Goal: Complete application form

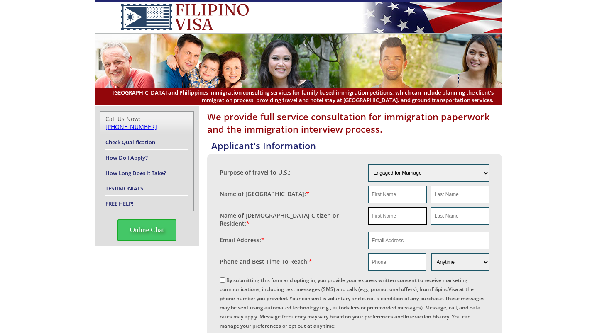
click at [386, 217] on input "text" at bounding box center [397, 215] width 59 height 17
paste input "Glen"
type input "Glen"
click at [450, 218] on input "text" at bounding box center [460, 215] width 59 height 17
click at [455, 219] on input "text" at bounding box center [460, 215] width 59 height 17
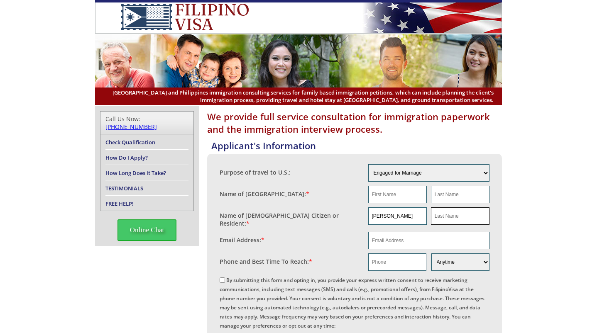
paste input "Stinson"
type input "Stinson"
drag, startPoint x: 392, startPoint y: 241, endPoint x: 388, endPoint y: 239, distance: 5.2
click at [392, 241] on input "email" at bounding box center [429, 240] width 122 height 17
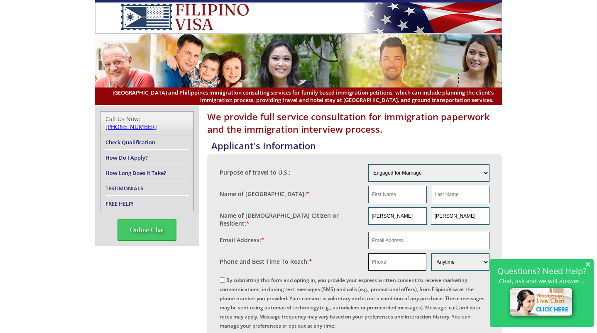
click at [383, 259] on input "text" at bounding box center [397, 262] width 58 height 17
paste input "18169353894"
type input "18169353894"
click at [383, 241] on input "email" at bounding box center [429, 240] width 122 height 17
paste input "gas.stinson@gmail.com"
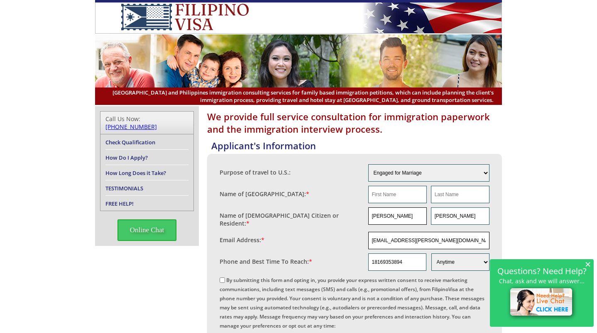
type input "gas.stinson@gmail.com"
drag, startPoint x: 372, startPoint y: 217, endPoint x: 357, endPoint y: 217, distance: 14.5
click at [357, 217] on fieldset "Name of US Citizen or Resident: * Glen Stinson" at bounding box center [354, 217] width 270 height 24
click at [391, 193] on input "text" at bounding box center [397, 194] width 59 height 17
paste input "Glen"
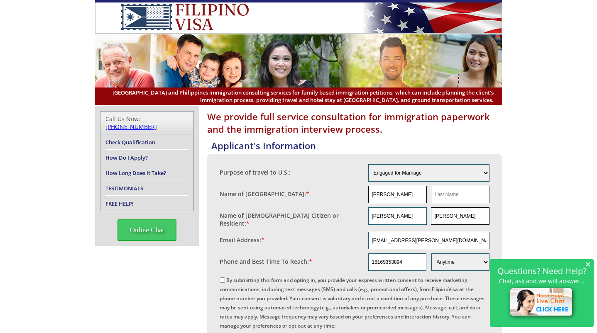
type input "Glen"
drag, startPoint x: 467, startPoint y: 213, endPoint x: 432, endPoint y: 219, distance: 35.4
click at [432, 219] on input "Stinson" at bounding box center [460, 215] width 59 height 17
click at [454, 198] on input "text" at bounding box center [460, 194] width 59 height 17
paste input "Stinson"
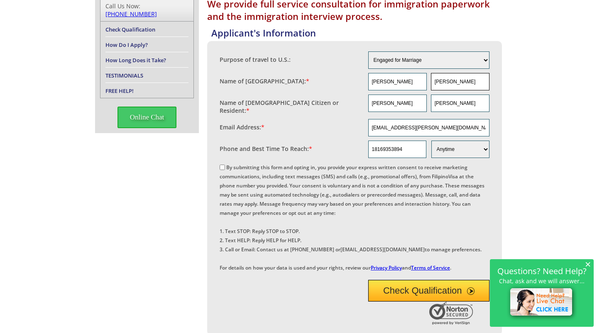
scroll to position [124, 0]
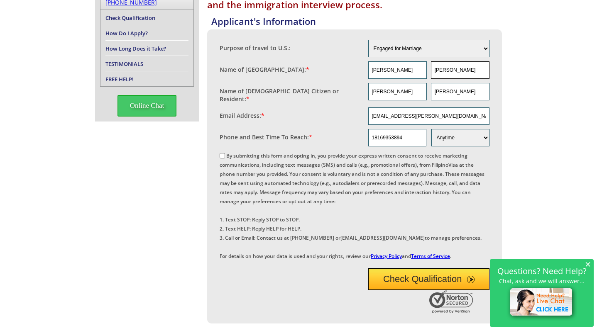
type input "Stinson"
click at [220, 154] on input "By submitting this form and opting in, you provide your express written consent…" at bounding box center [221, 155] width 5 height 5
checkbox input "true"
click at [414, 290] on button "Check Qualification" at bounding box center [429, 279] width 122 height 22
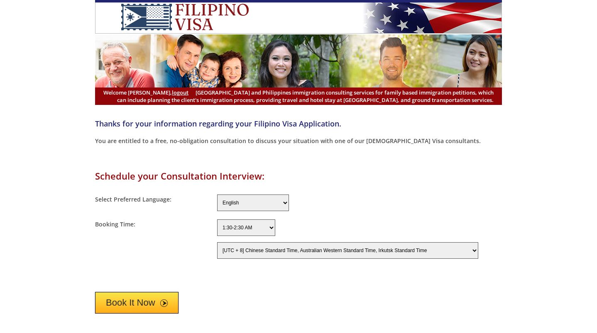
select select "-480"
